Goal: Task Accomplishment & Management: Use online tool/utility

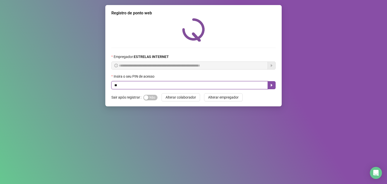
type input "*"
type input "*****"
click at [275, 87] on button "button" at bounding box center [271, 85] width 8 height 8
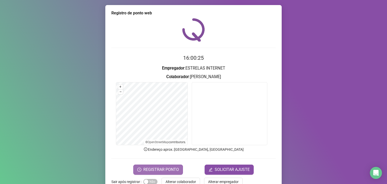
click at [171, 168] on span "REGISTRAR PONTO" at bounding box center [160, 169] width 35 height 6
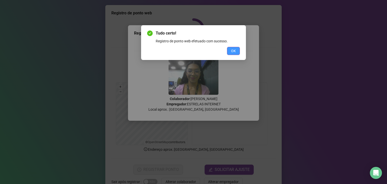
click at [238, 54] on button "OK" at bounding box center [233, 51] width 13 height 8
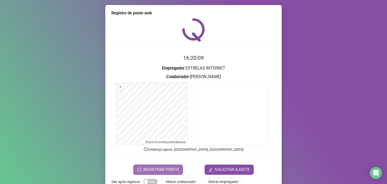
click at [154, 168] on span "REGISTRAR PONTO" at bounding box center [160, 169] width 35 height 6
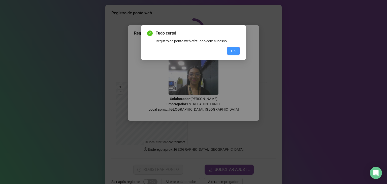
click at [233, 48] on button "OK" at bounding box center [233, 51] width 13 height 8
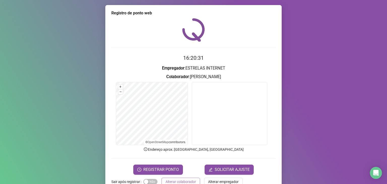
click at [188, 180] on span "Alterar colaborador" at bounding box center [180, 182] width 30 height 6
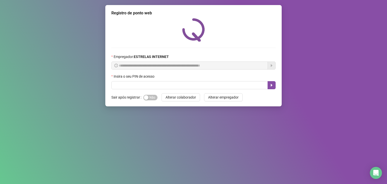
click at [192, 80] on div "Insira o seu PIN de acesso" at bounding box center [193, 77] width 164 height 8
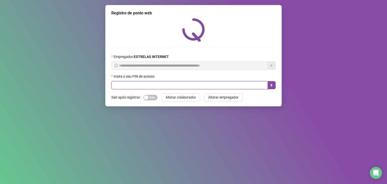
click at [192, 82] on input "text" at bounding box center [189, 85] width 156 height 8
type input "*****"
